Goal: Find specific page/section: Find specific page/section

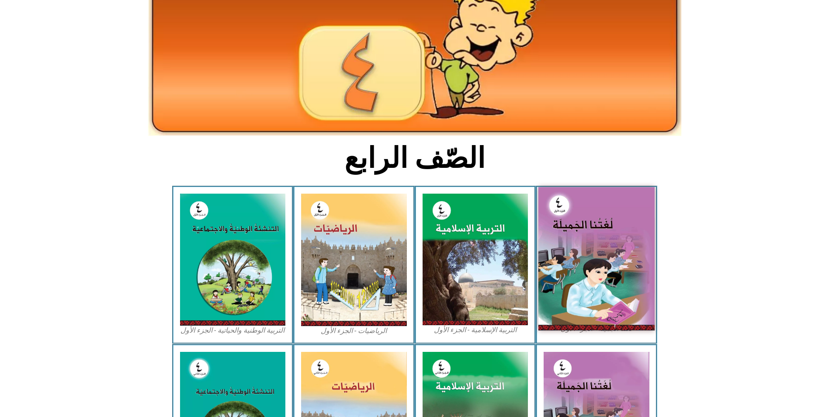
scroll to position [87, 0]
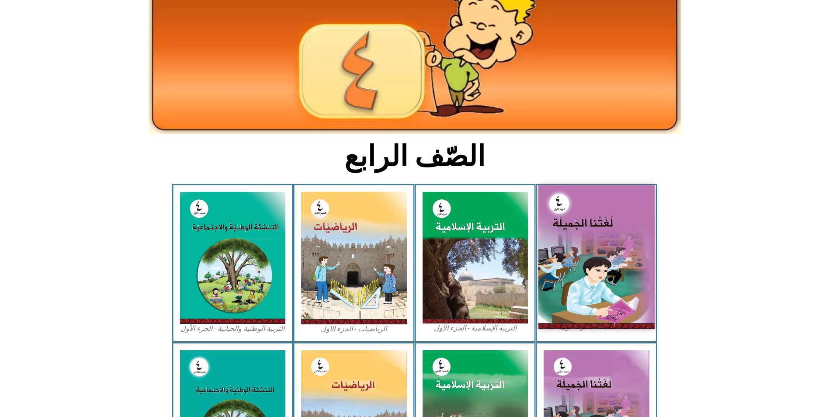
click at [616, 214] on img at bounding box center [597, 256] width 116 height 143
click at [588, 226] on img at bounding box center [597, 256] width 116 height 143
click at [592, 223] on img at bounding box center [597, 256] width 116 height 143
click at [593, 223] on img at bounding box center [597, 256] width 116 height 143
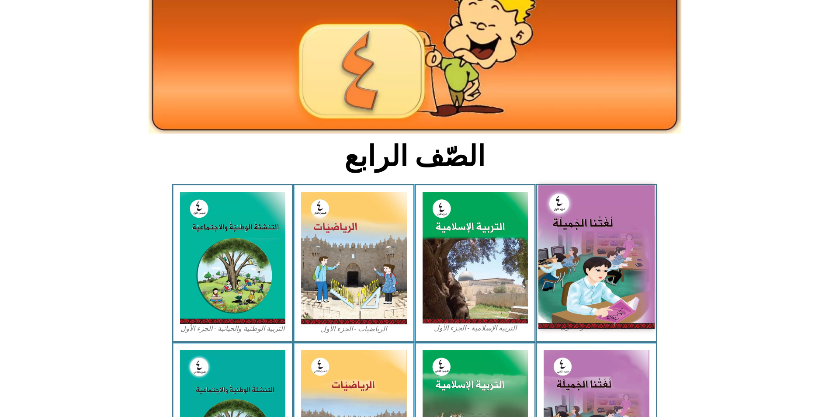
click at [593, 223] on img at bounding box center [597, 256] width 116 height 143
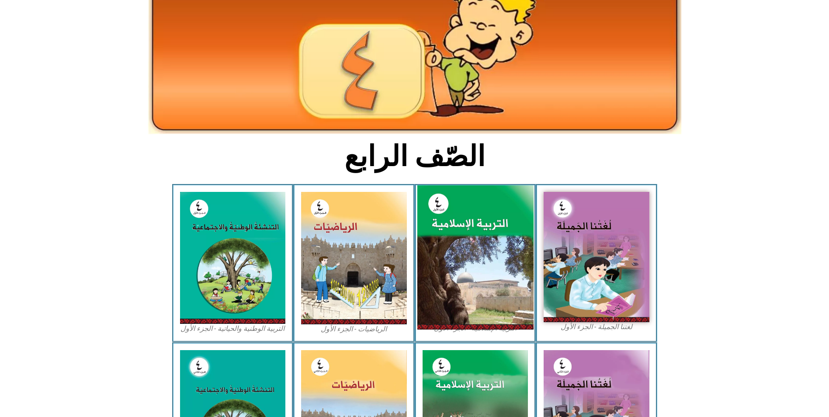
click at [432, 233] on img at bounding box center [475, 257] width 116 height 145
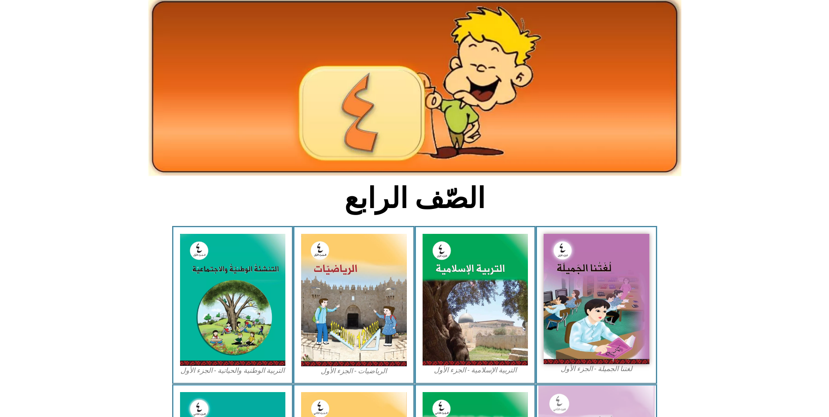
scroll to position [0, 0]
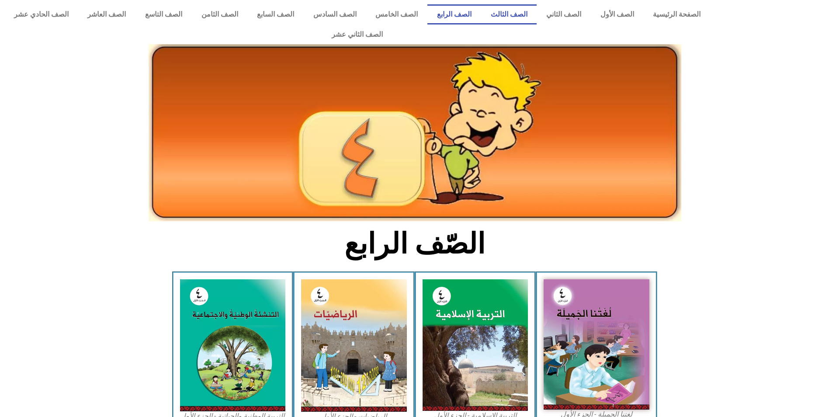
click at [537, 16] on link "الصف الثالث" at bounding box center [509, 14] width 56 height 20
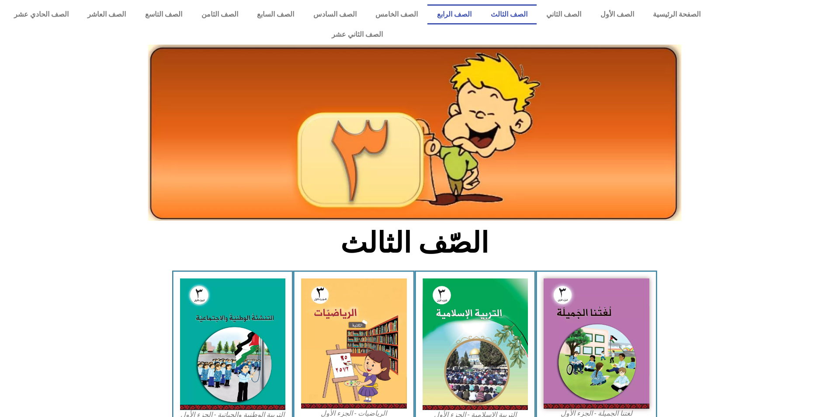
click at [473, 14] on link "الصف الرابع" at bounding box center [455, 14] width 54 height 20
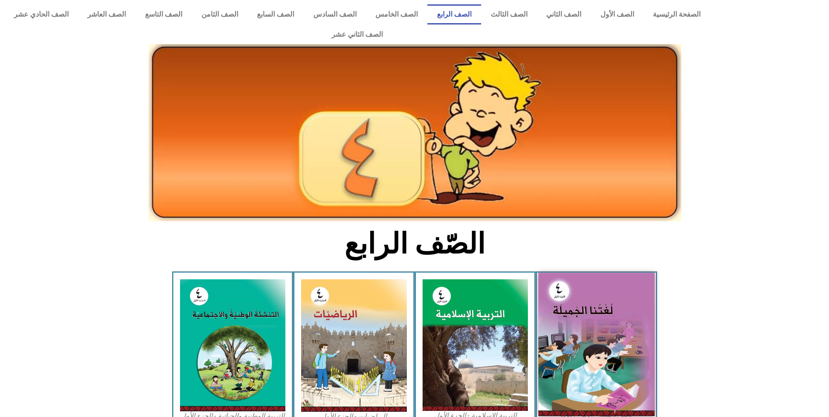
click at [603, 349] on img at bounding box center [597, 344] width 116 height 143
click at [594, 293] on img at bounding box center [597, 344] width 116 height 143
click at [594, 292] on img at bounding box center [597, 344] width 116 height 143
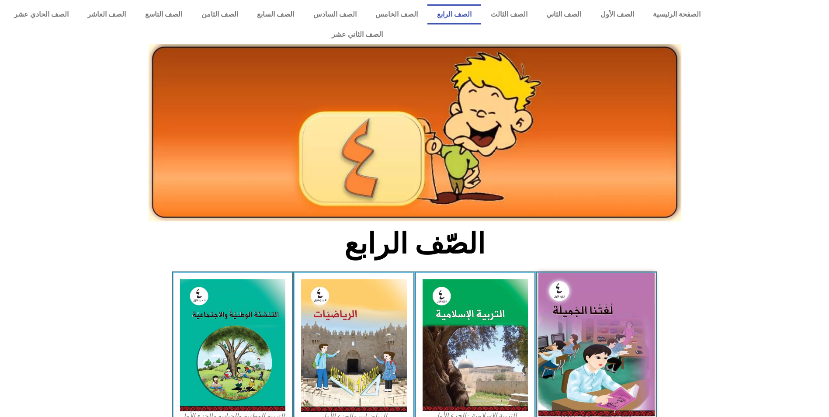
click at [594, 292] on img at bounding box center [597, 344] width 116 height 143
drag, startPoint x: 594, startPoint y: 292, endPoint x: 581, endPoint y: 310, distance: 21.2
click at [581, 310] on img at bounding box center [597, 344] width 116 height 143
click at [571, 338] on img at bounding box center [597, 344] width 116 height 143
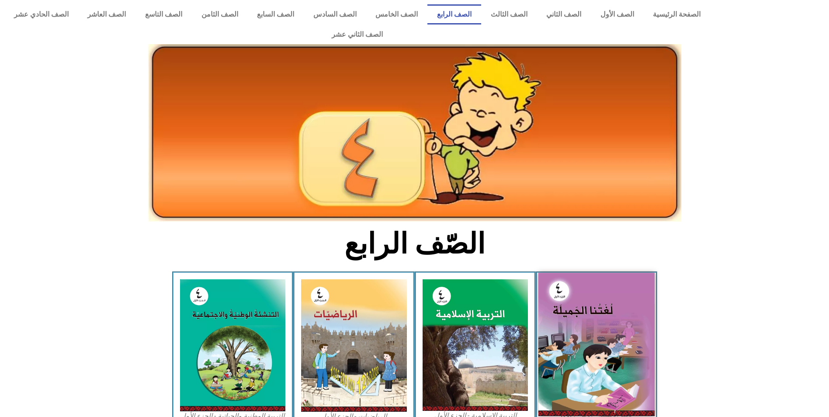
click at [571, 338] on img at bounding box center [597, 344] width 116 height 143
